Goal: Information Seeking & Learning: Learn about a topic

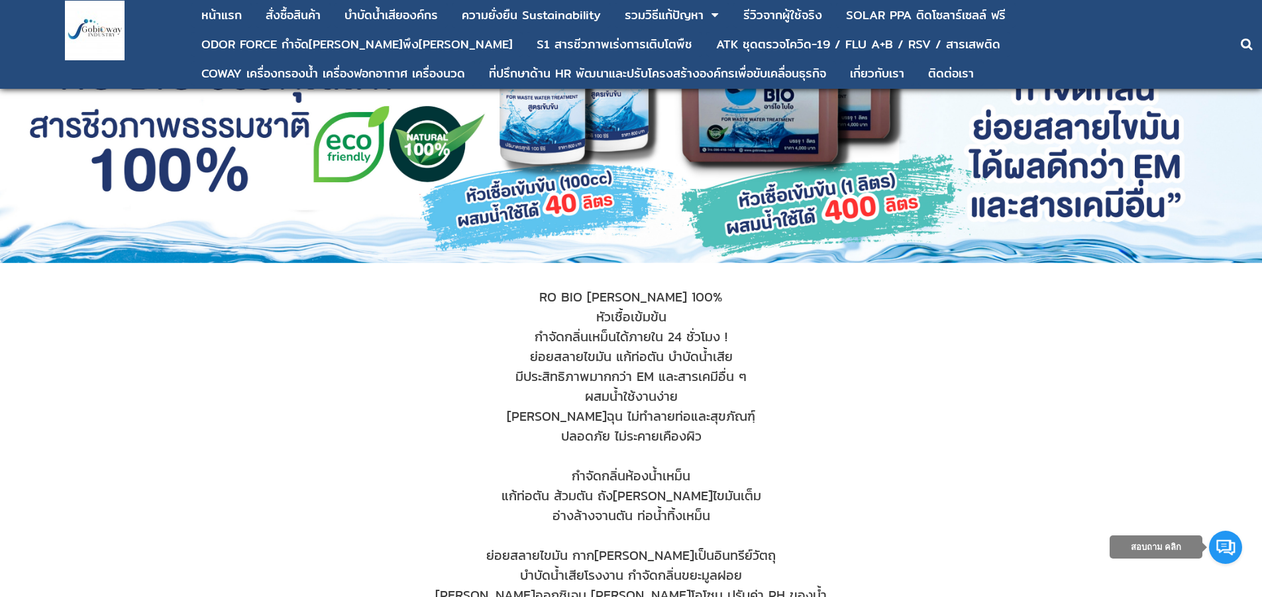
scroll to position [199, 0]
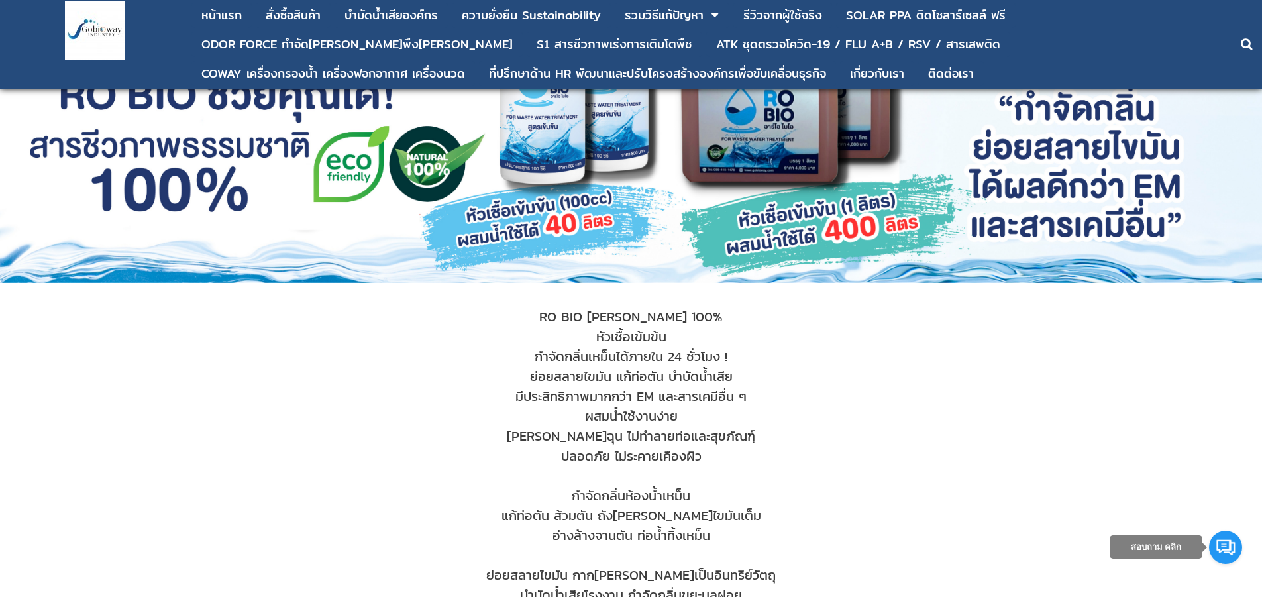
drag, startPoint x: 704, startPoint y: 317, endPoint x: 518, endPoint y: 320, distance: 185.6
click at [518, 320] on div "RO BIO สารชีวภาพจาก[PERSON_NAME] 100% หัวเชื้อเข้มข้น" at bounding box center [631, 327] width 990 height 40
click at [865, 370] on div "ย่อยสลายไขมัน แก้ท่อตัน บำบัดน้ำเสีย" at bounding box center [631, 376] width 990 height 20
drag, startPoint x: 706, startPoint y: 317, endPoint x: 524, endPoint y: 320, distance: 181.6
click at [524, 320] on div "RO BIO สารชีวภาพจากธรรมชาติ 100% หัวเชื้อเข้มข้น" at bounding box center [631, 327] width 990 height 40
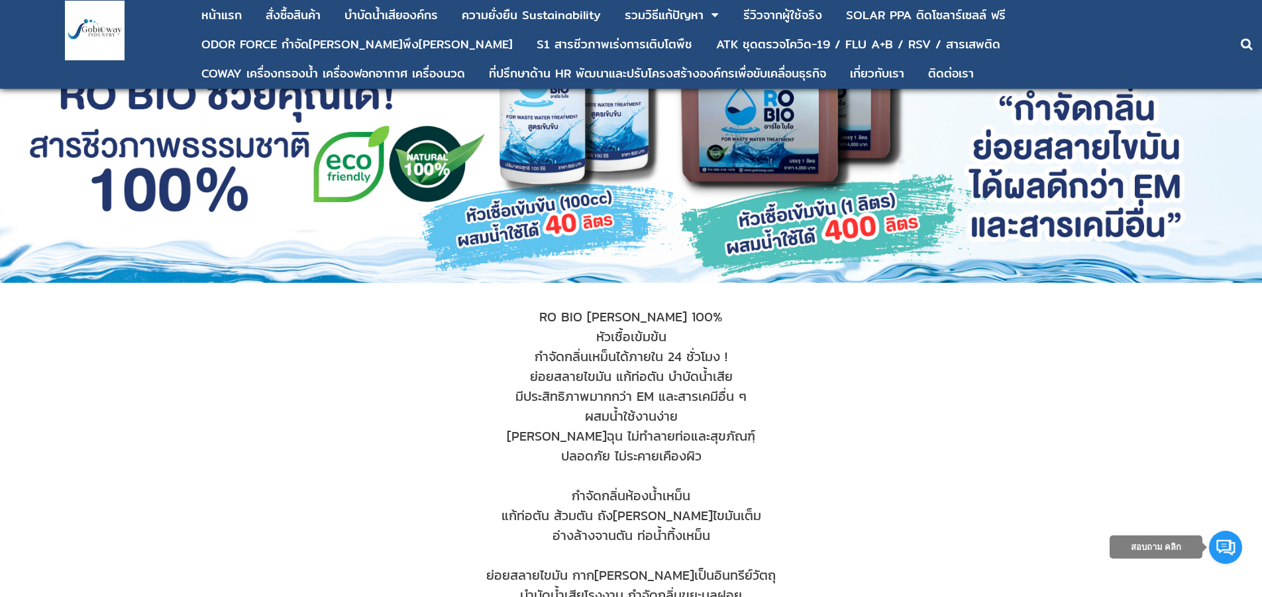
click at [816, 368] on div "ย่อยสลายไขมัน แก้ท่อตัน บำบัดน้ำเสีย" at bounding box center [631, 376] width 990 height 20
drag, startPoint x: 704, startPoint y: 316, endPoint x: 519, endPoint y: 319, distance: 184.2
click at [519, 319] on div "RO BIO สารชีวภาพจากธรรมชาติ 100% หัวเชื้อเข้มข้น" at bounding box center [631, 327] width 990 height 40
click at [837, 364] on div "กำจัดกลิ่นเหม็นได้ภายใน 24 ชั่วโมง !" at bounding box center [631, 357] width 990 height 20
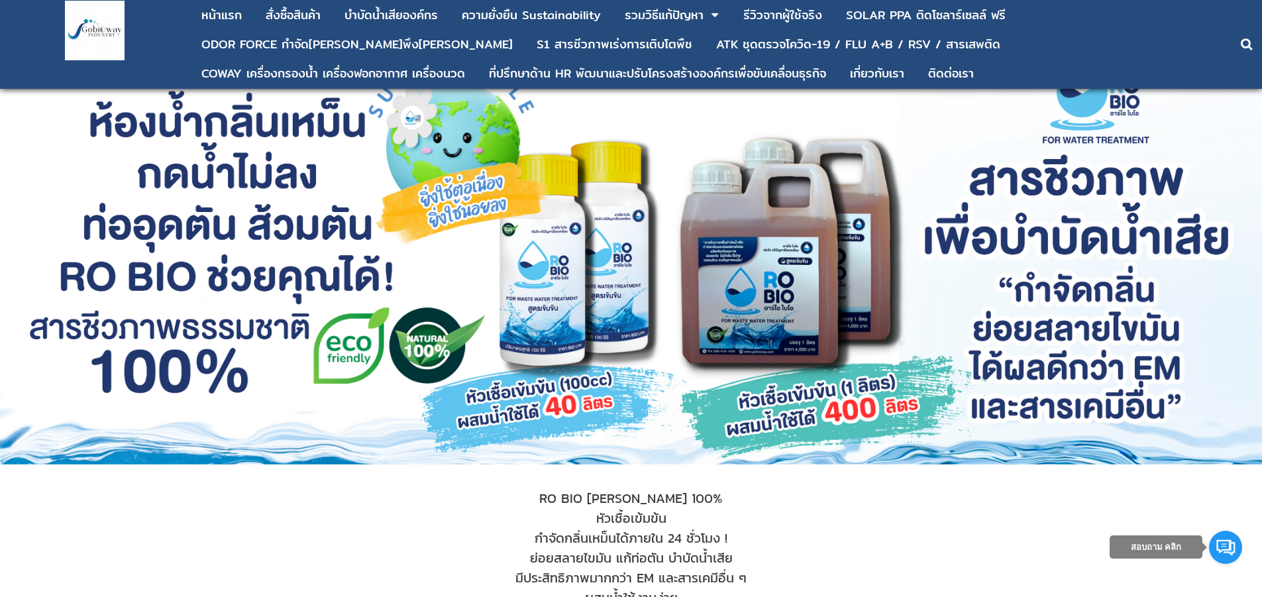
scroll to position [0, 0]
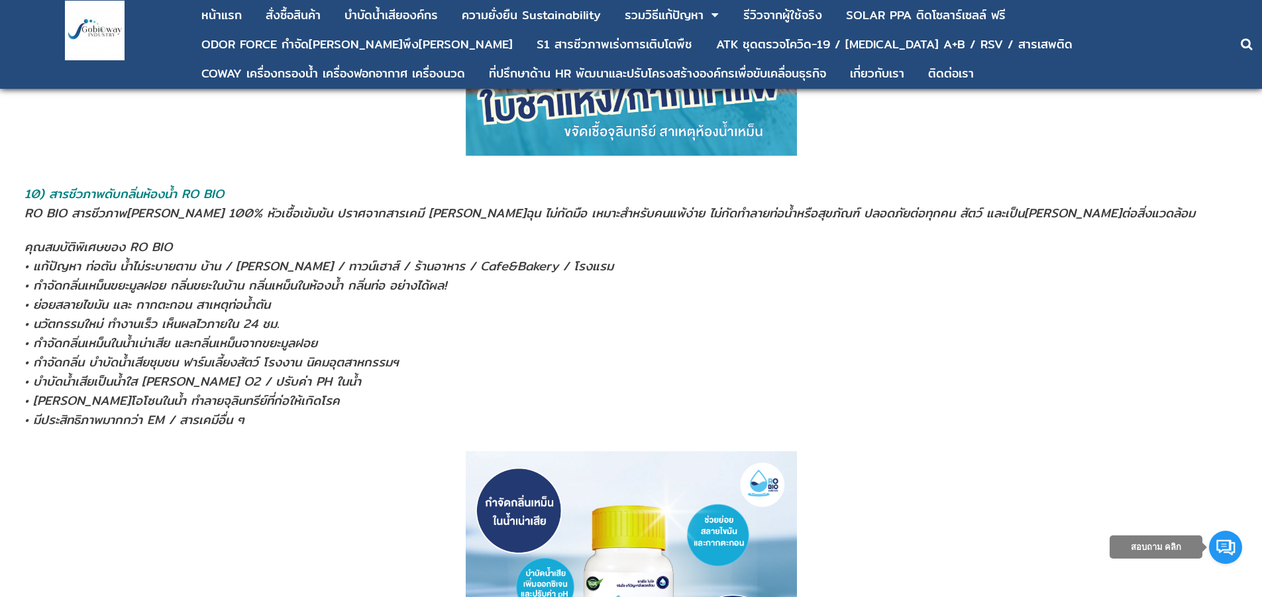
scroll to position [5292, 0]
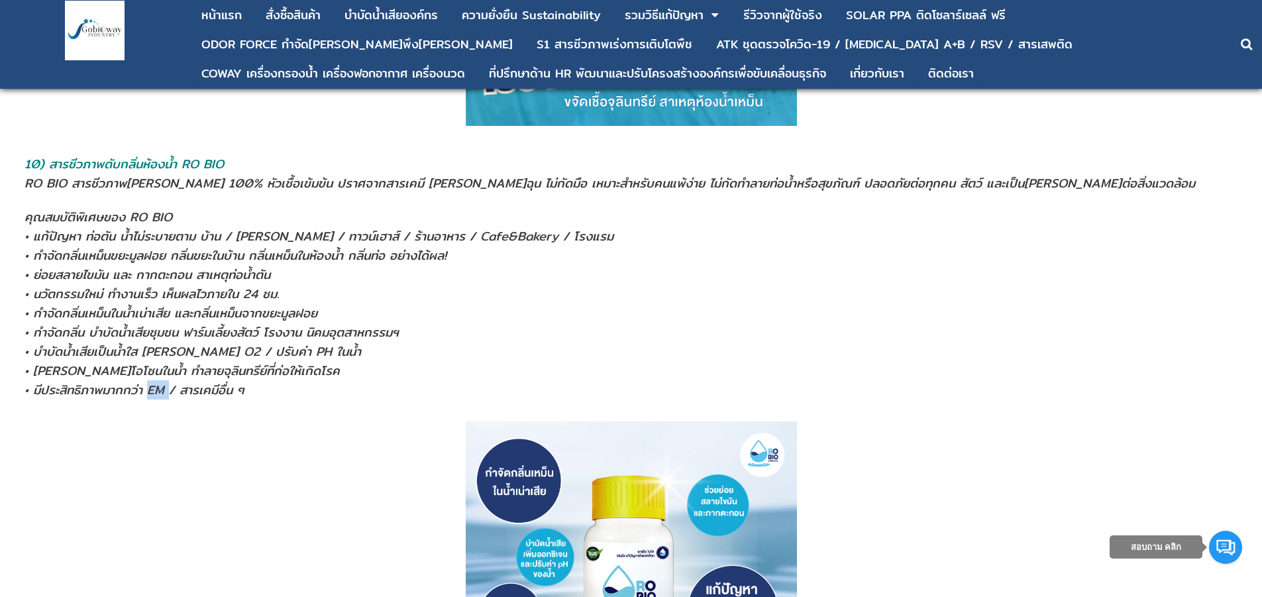
drag, startPoint x: 172, startPoint y: 372, endPoint x: 148, endPoint y: 376, distance: 24.2
click at [148, 380] on span "• มีประสิทธิภาพมากกว่า EM / สารเคมีอื่น ๆ" at bounding box center [135, 389] width 220 height 19
click at [137, 435] on p at bounding box center [631, 586] width 1224 height 331
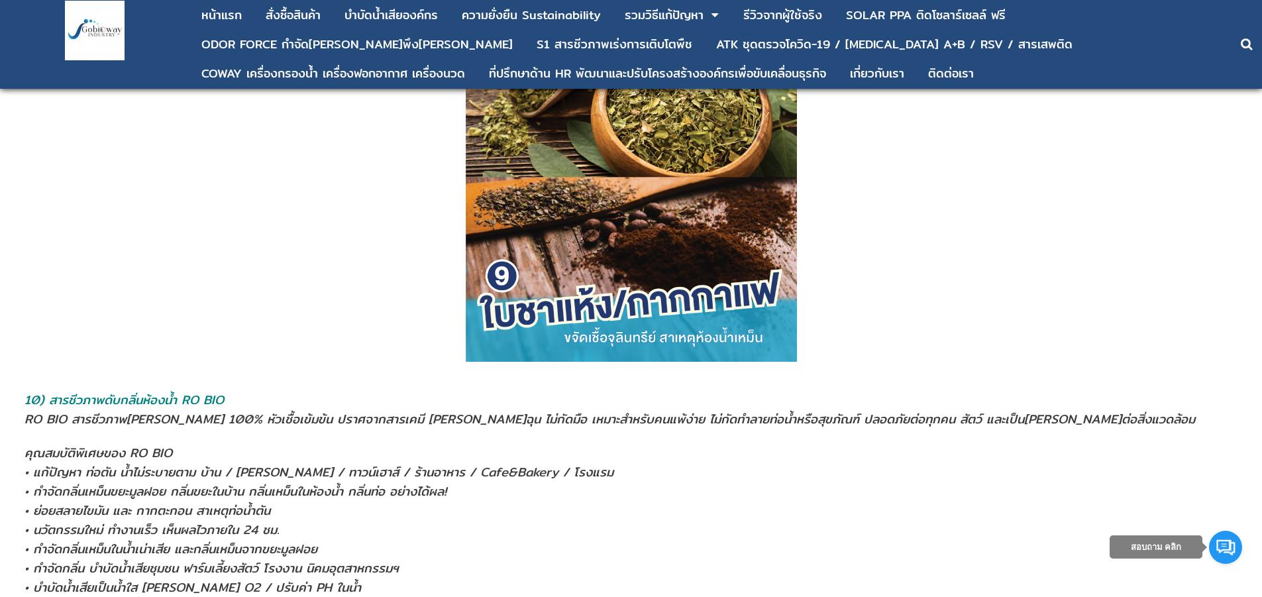
scroll to position [4894, 0]
